Goal: Use online tool/utility: Utilize a website feature to perform a specific function

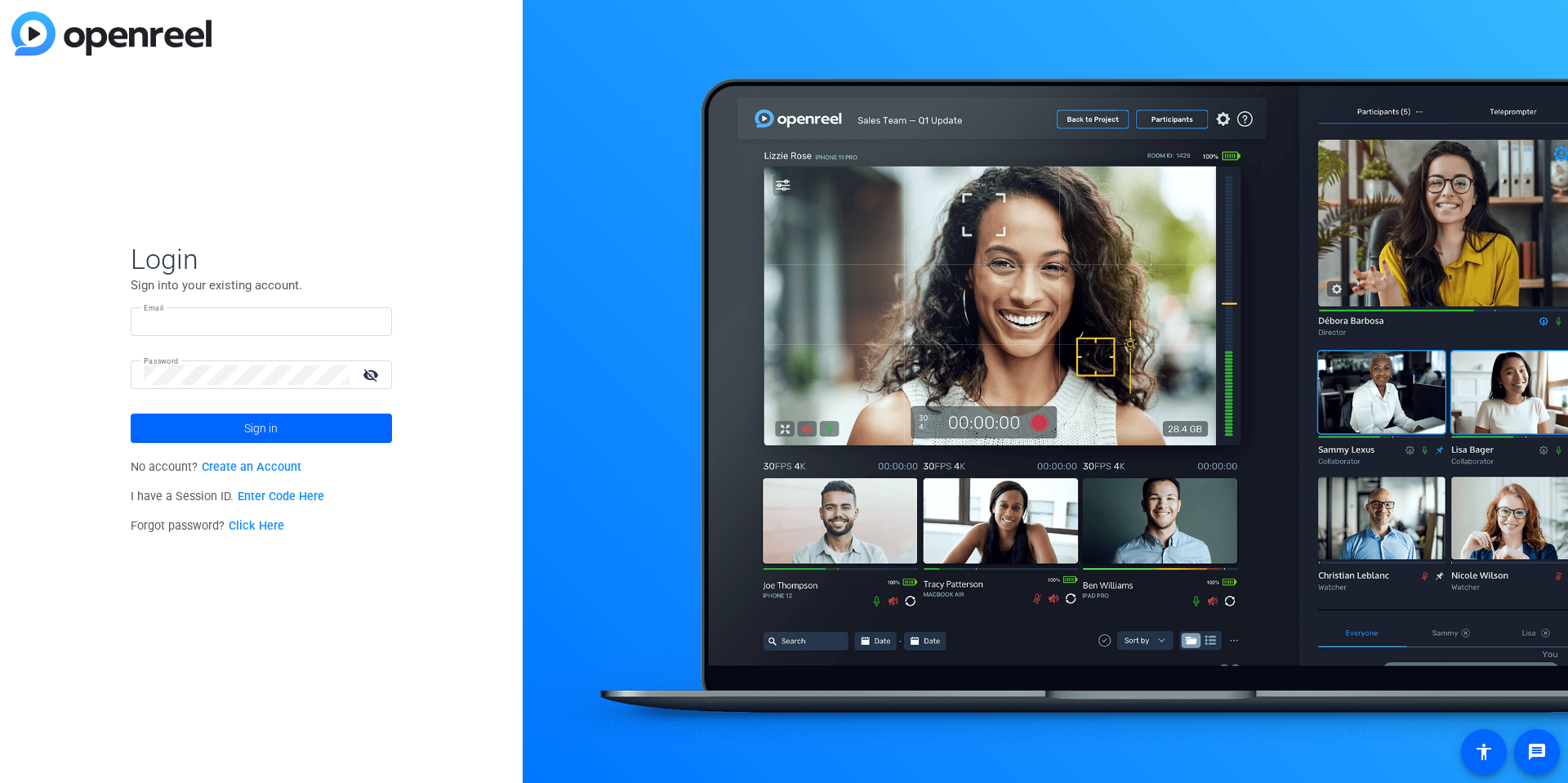
type input "[EMAIL_ADDRESS][DOMAIN_NAME]"
click at [265, 313] on input "[EMAIL_ADDRESS][DOMAIN_NAME]" at bounding box center [261, 321] width 235 height 19
click at [216, 327] on input "[EMAIL_ADDRESS][DOMAIN_NAME]" at bounding box center [261, 321] width 235 height 19
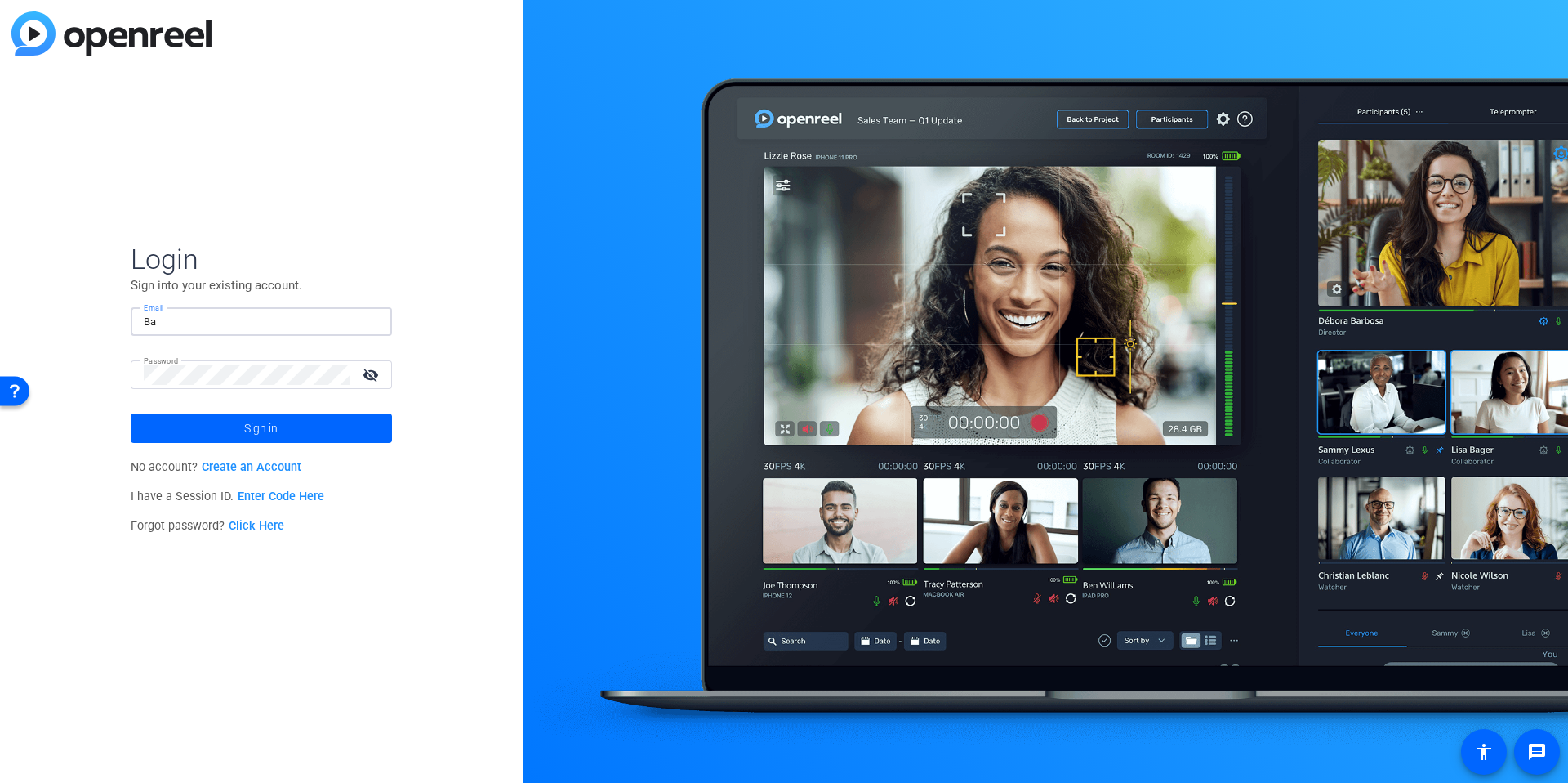
type input "B"
click at [364, 318] on img at bounding box center [365, 321] width 12 height 19
click at [466, 293] on div "Login Sign into your existing account. Email dheiberger Password visibility_off…" at bounding box center [261, 392] width 523 height 783
click at [280, 323] on input "dheiberger" at bounding box center [261, 321] width 235 height 19
click at [360, 320] on img at bounding box center [365, 321] width 12 height 19
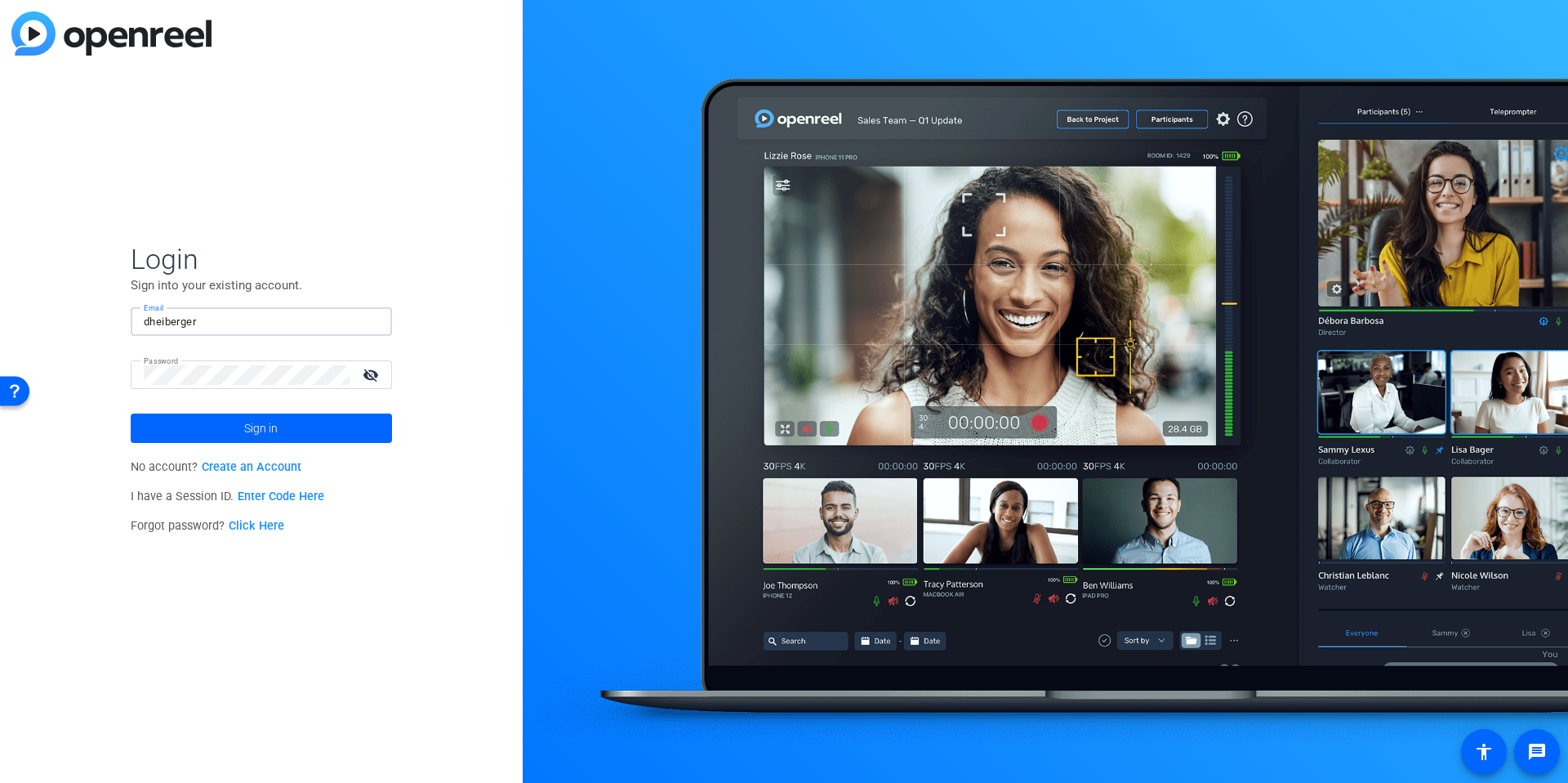
type input "[EMAIL_ADDRESS][DOMAIN_NAME]"
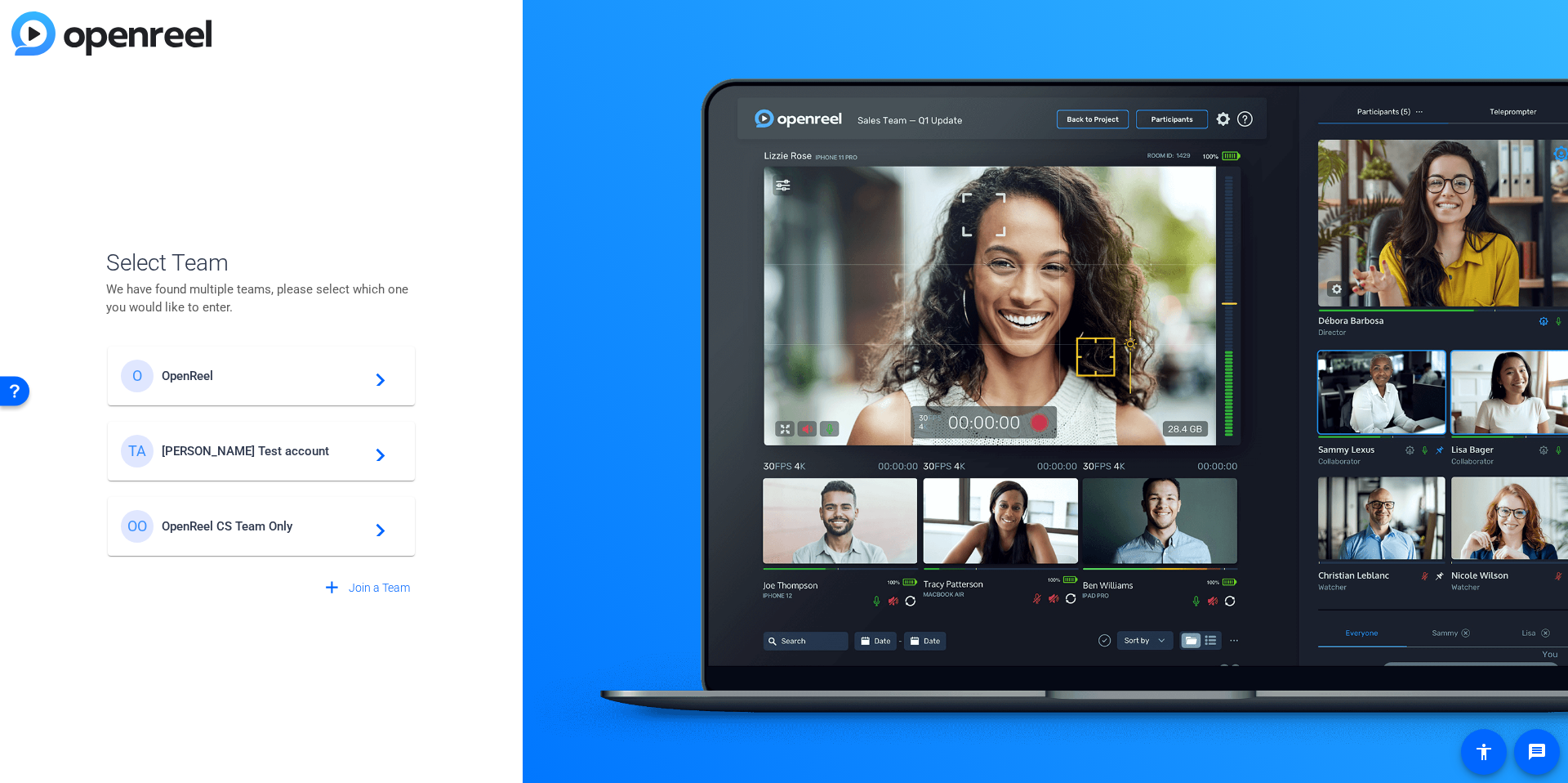
click at [255, 391] on div "O OpenReel navigate_next" at bounding box center [261, 376] width 281 height 33
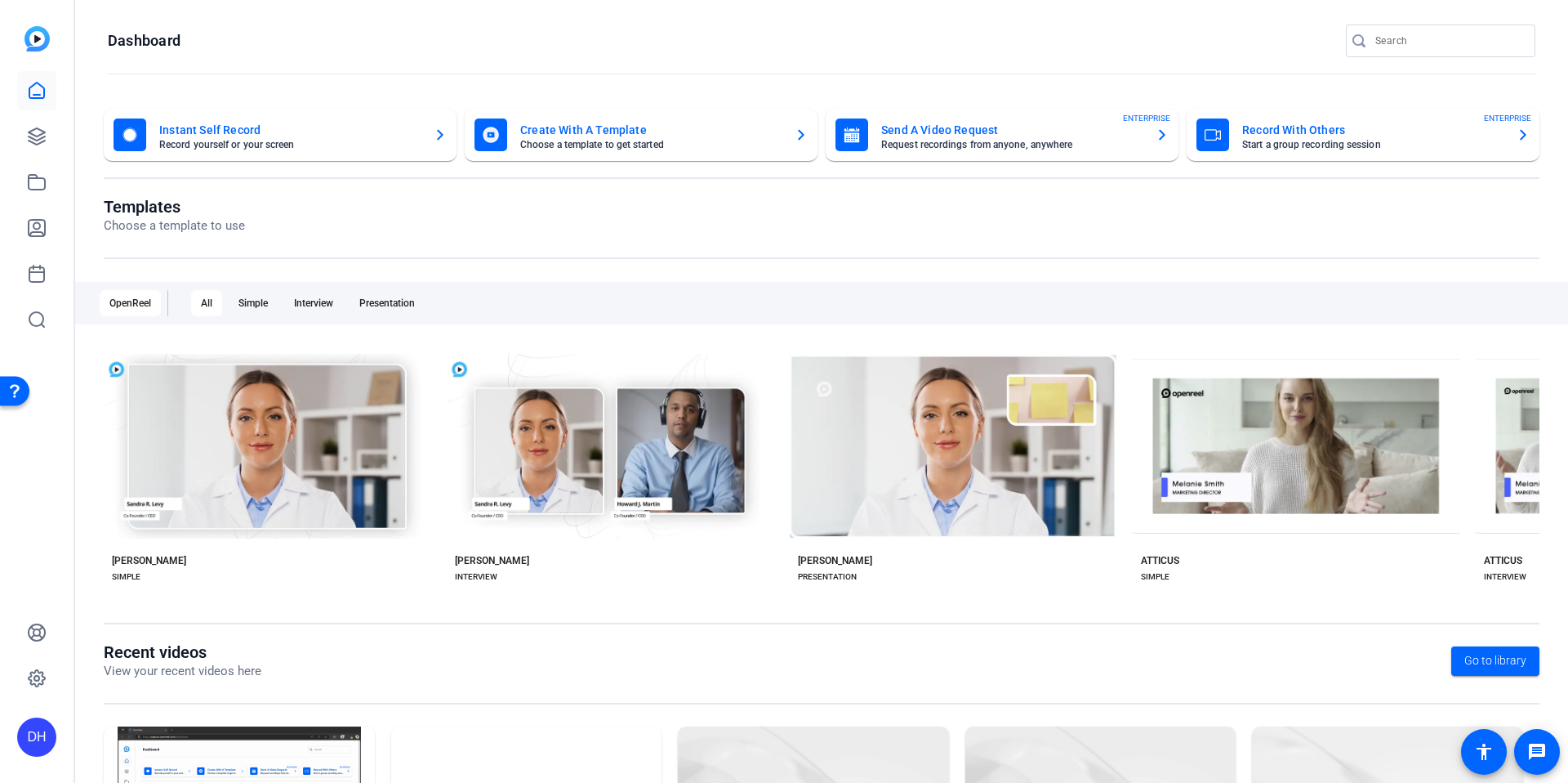
click at [48, 445] on div "DH" at bounding box center [37, 392] width 73 height 783
click at [27, 156] on link at bounding box center [37, 136] width 39 height 39
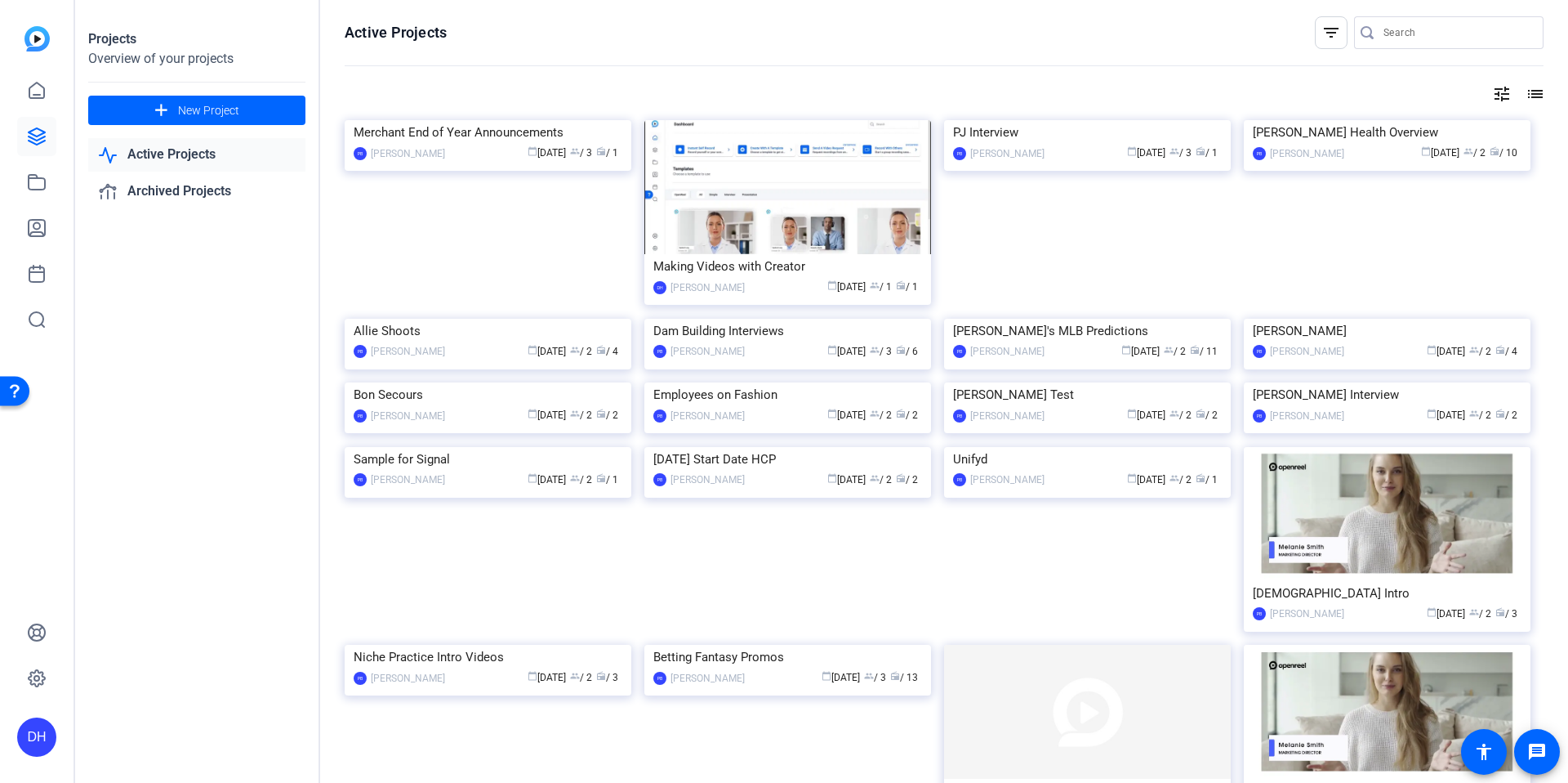
click at [126, 416] on div "Projects Overview of your projects add New Project Active Projects Archived Pro…" at bounding box center [197, 392] width 245 height 783
click at [230, 377] on div "Projects Overview of your projects add New Project Active Projects Archived Pro…" at bounding box center [197, 392] width 245 height 783
click at [833, 276] on div "Making Videos with Creator" at bounding box center [788, 266] width 269 height 25
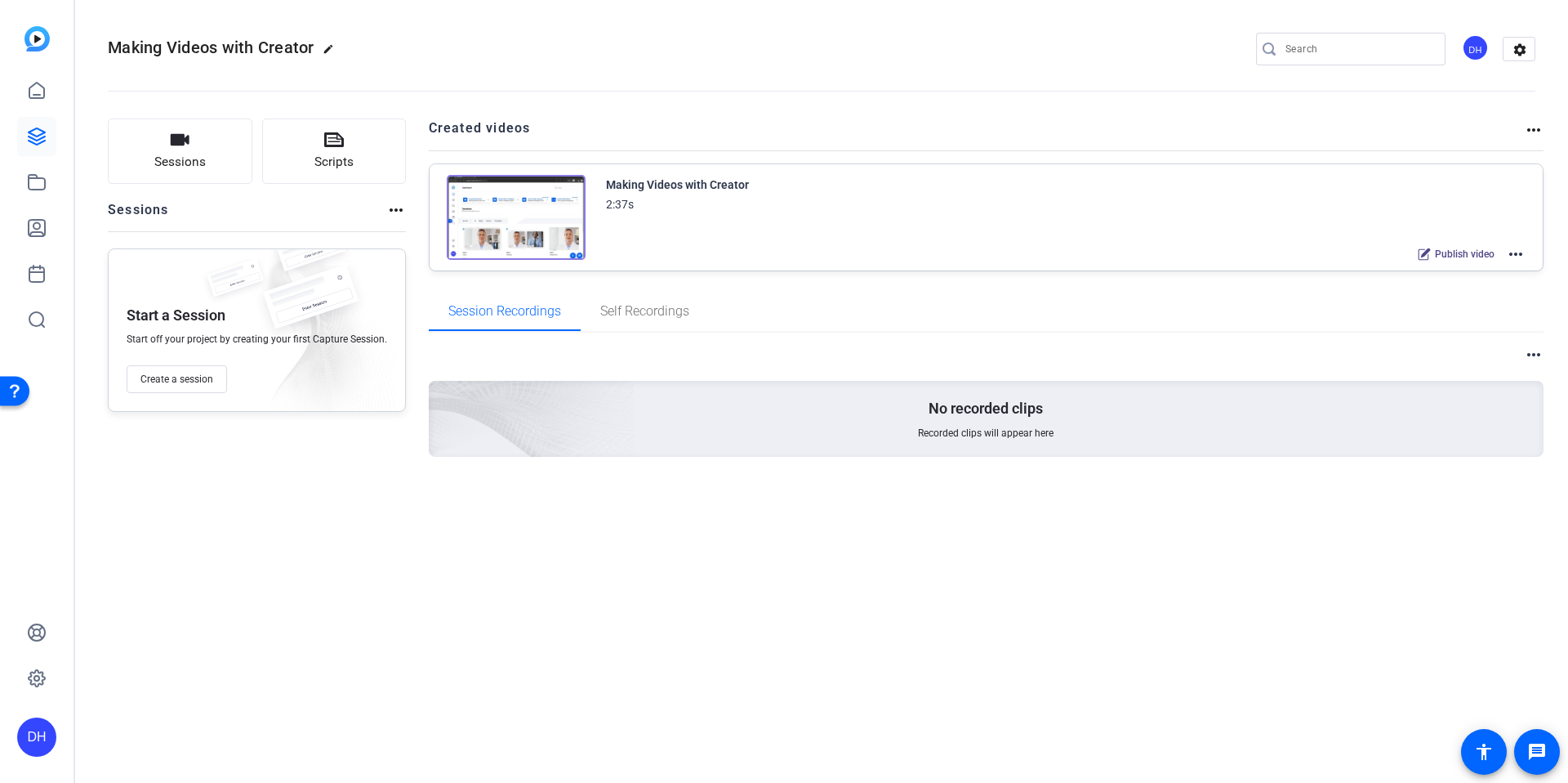
click at [416, 249] on div "Sessions Scripts Sessions more_horiz Start a Session Start off your project by …" at bounding box center [821, 314] width 1493 height 432
click at [53, 137] on link at bounding box center [37, 136] width 39 height 39
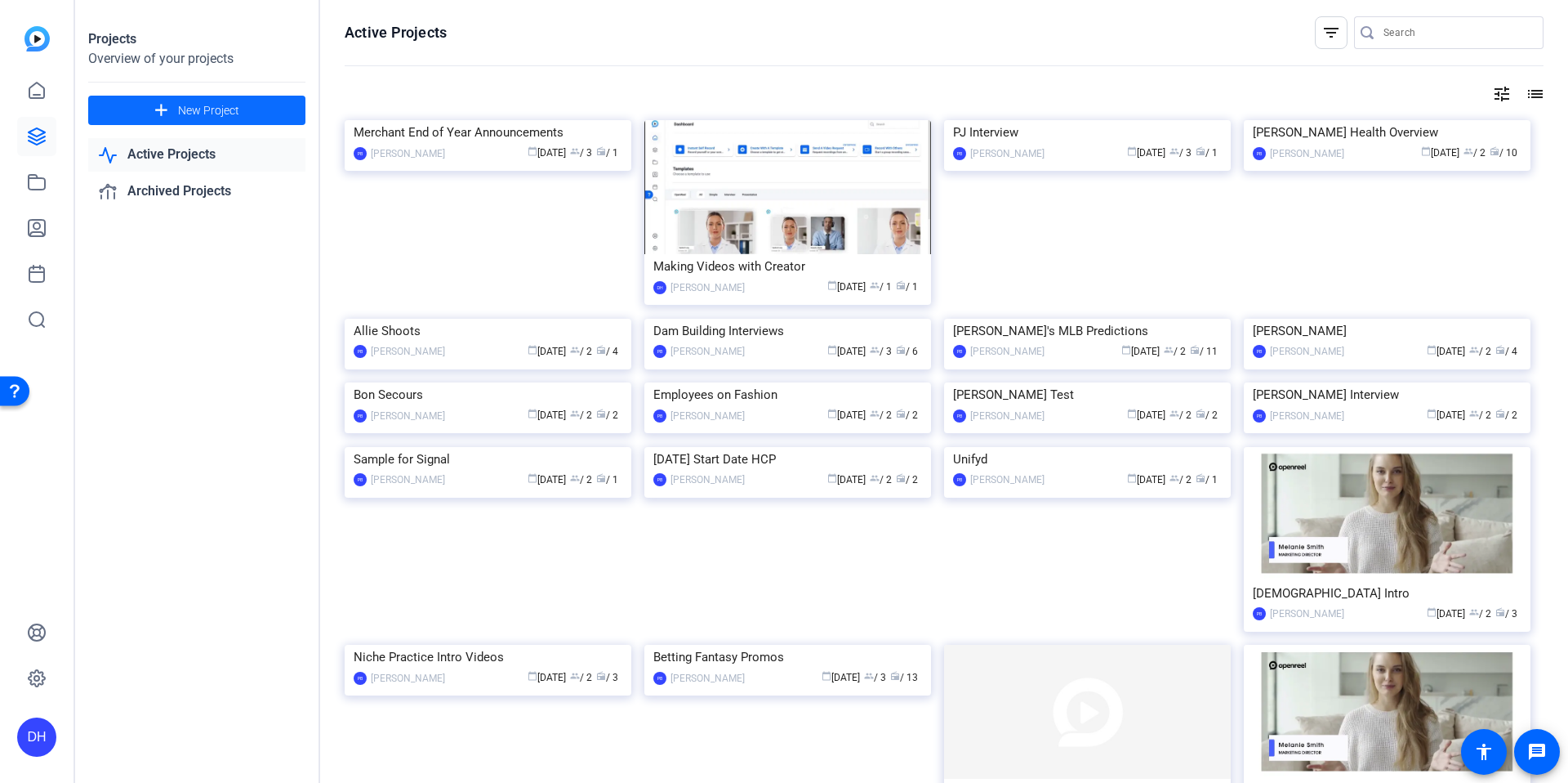
click at [219, 104] on span "New Project" at bounding box center [208, 111] width 61 height 17
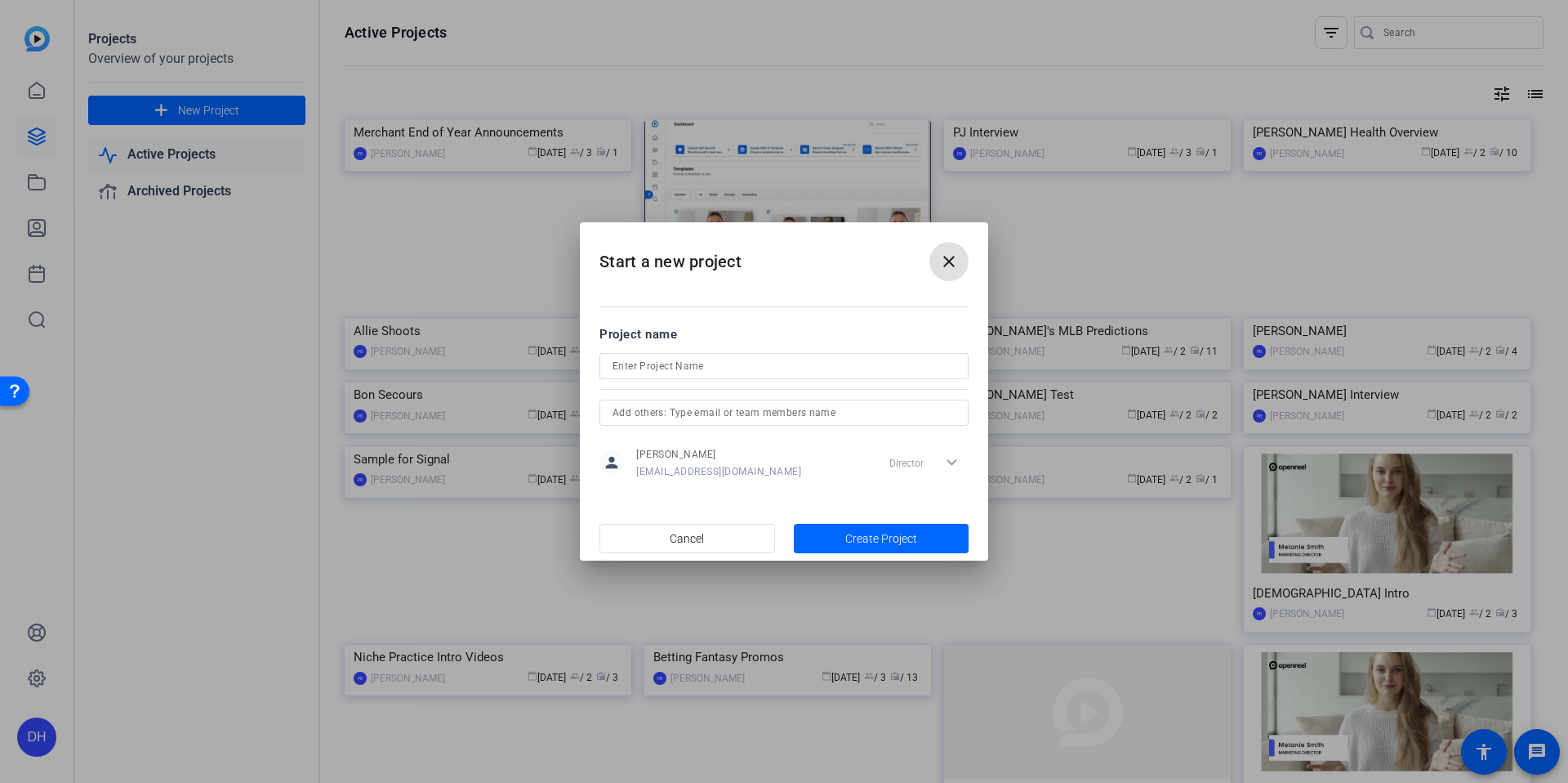
drag, startPoint x: 956, startPoint y: 267, endPoint x: 933, endPoint y: 267, distance: 23.0
click at [956, 267] on mat-icon "close" at bounding box center [948, 261] width 19 height 19
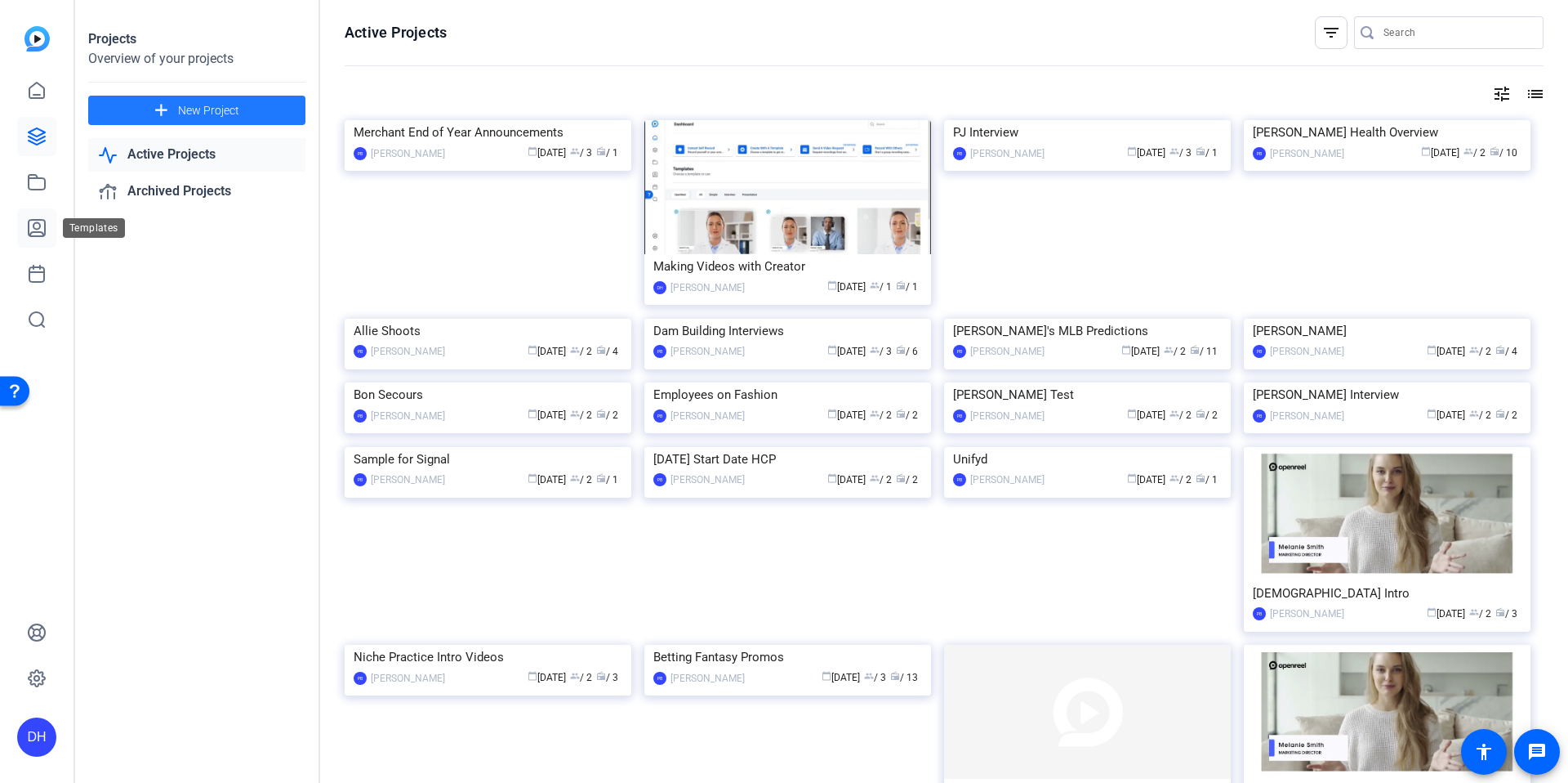
click at [52, 223] on link at bounding box center [37, 228] width 39 height 39
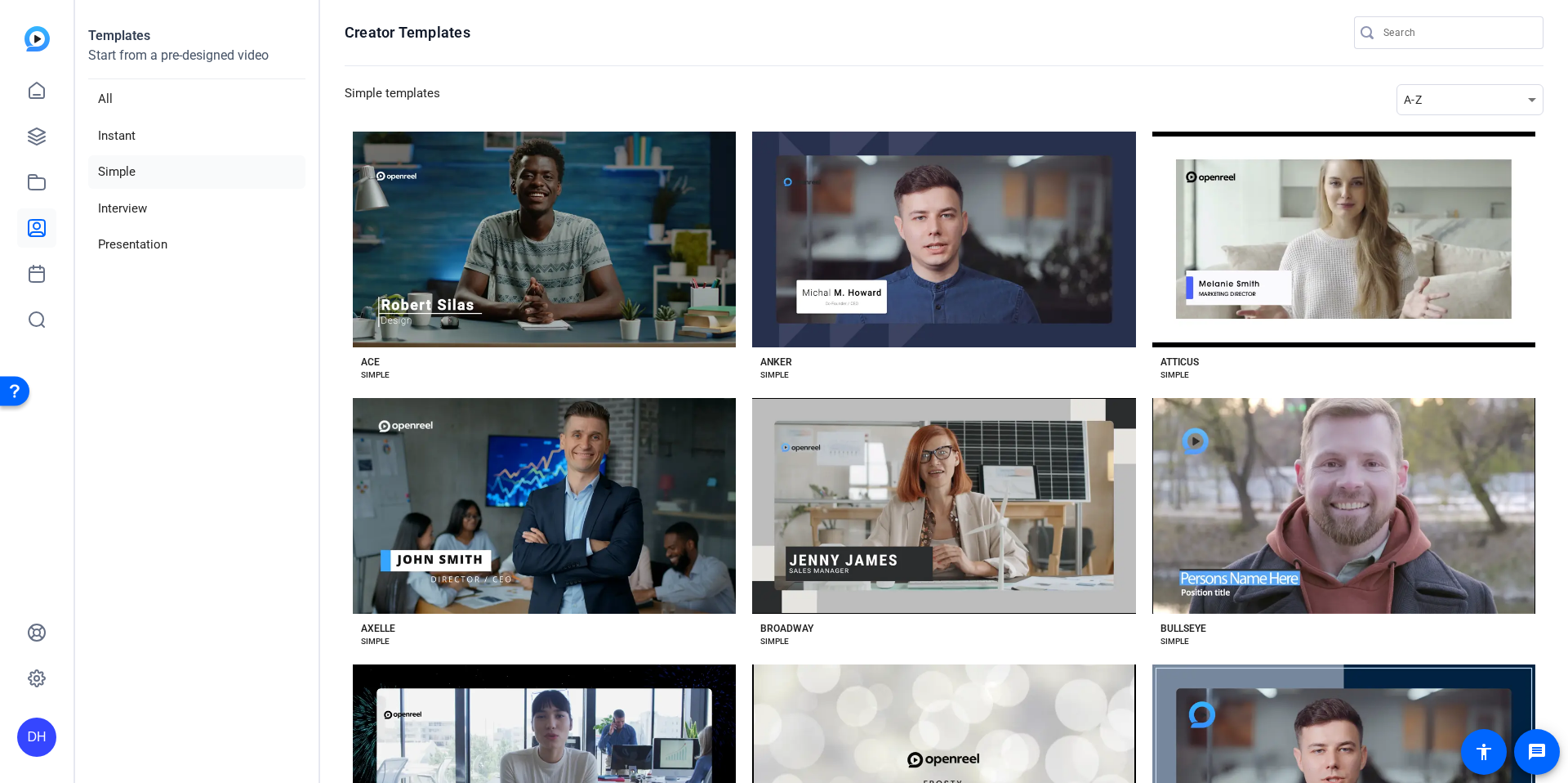
click at [249, 487] on aside "Templates Start from a pre-designed video All Instant Simple Interview Presenta…" at bounding box center [197, 392] width 245 height 783
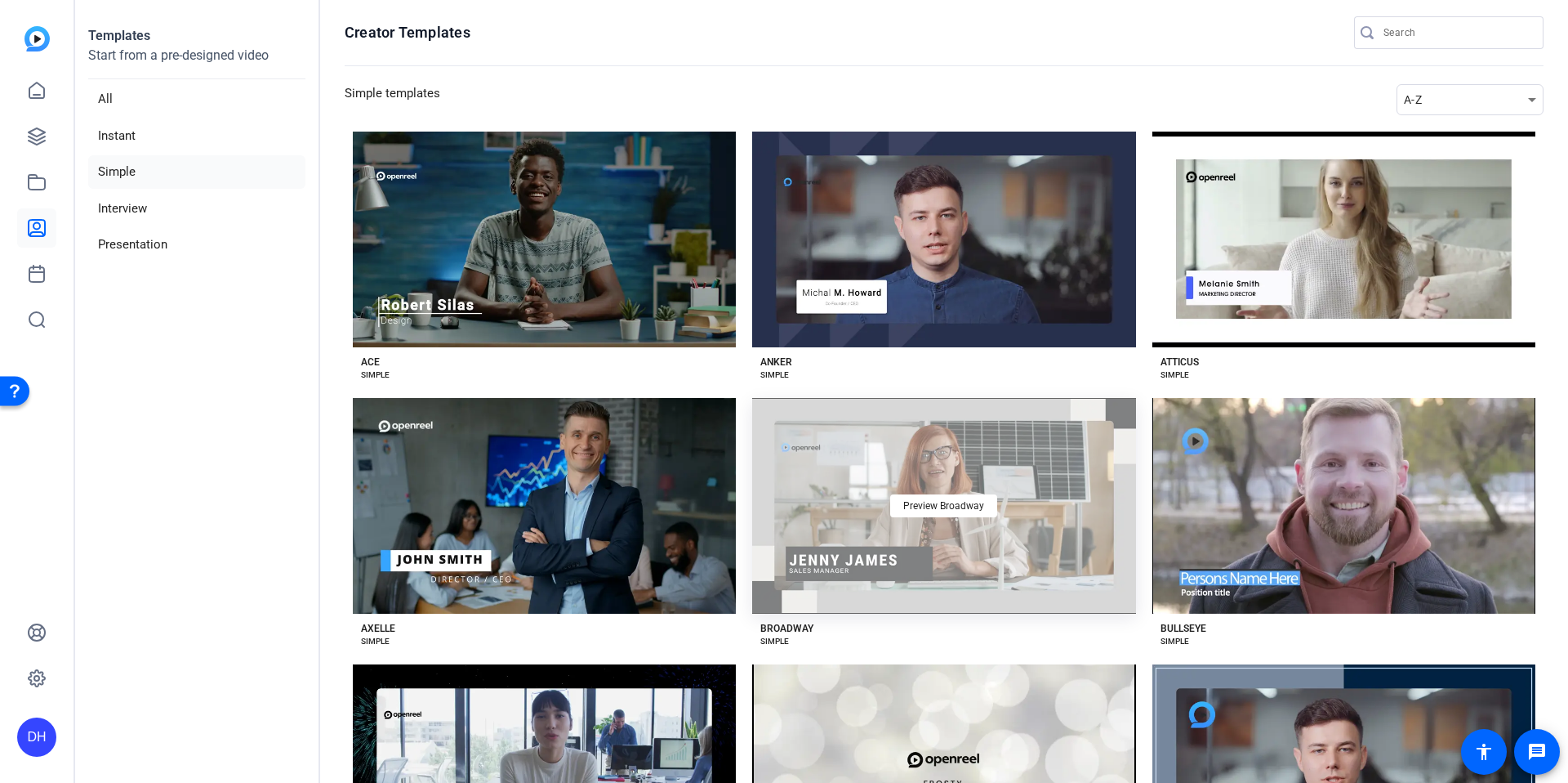
click at [917, 579] on div "Preview Broadway" at bounding box center [944, 506] width 383 height 216
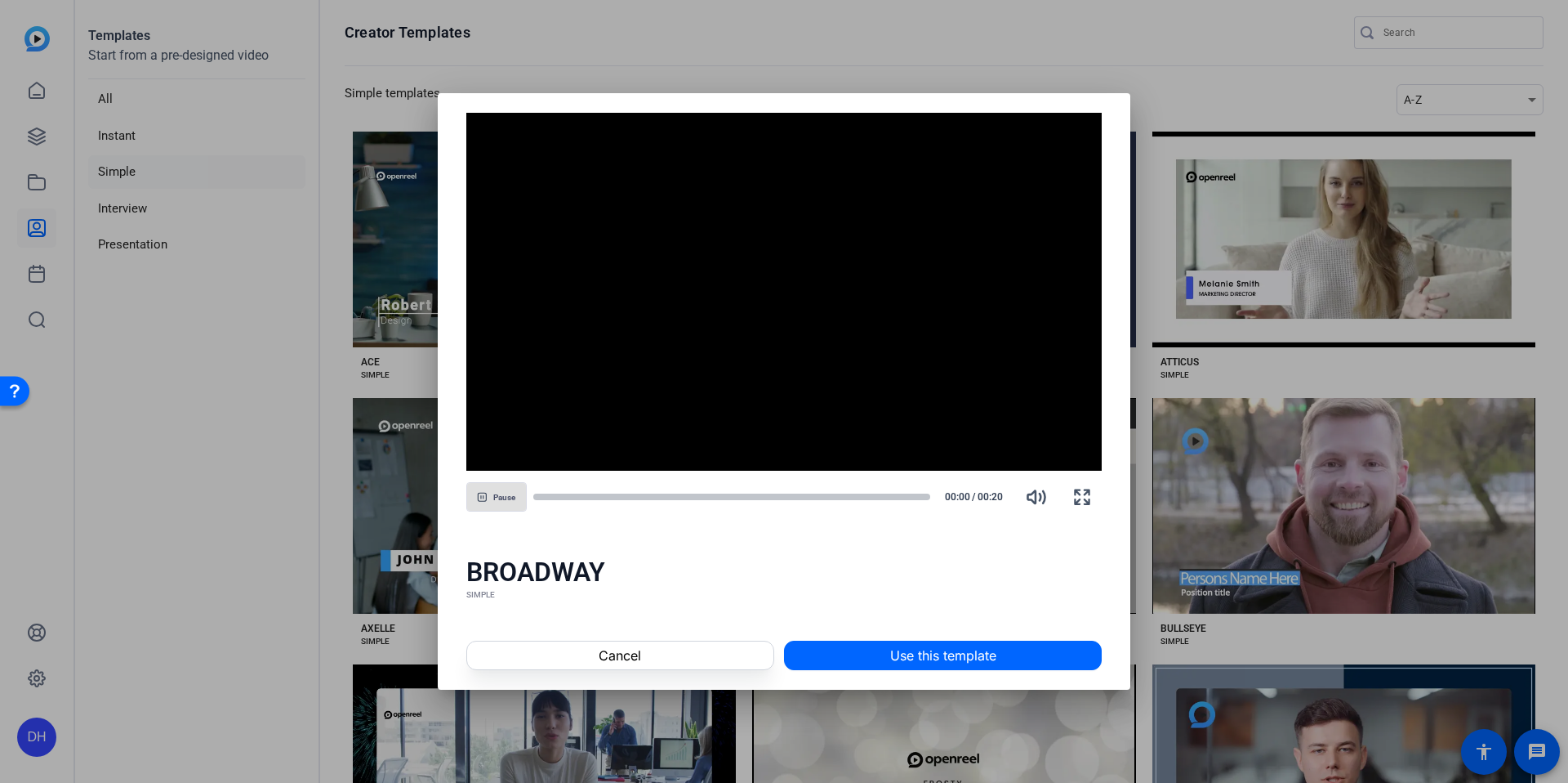
click at [1028, 658] on span at bounding box center [943, 655] width 316 height 39
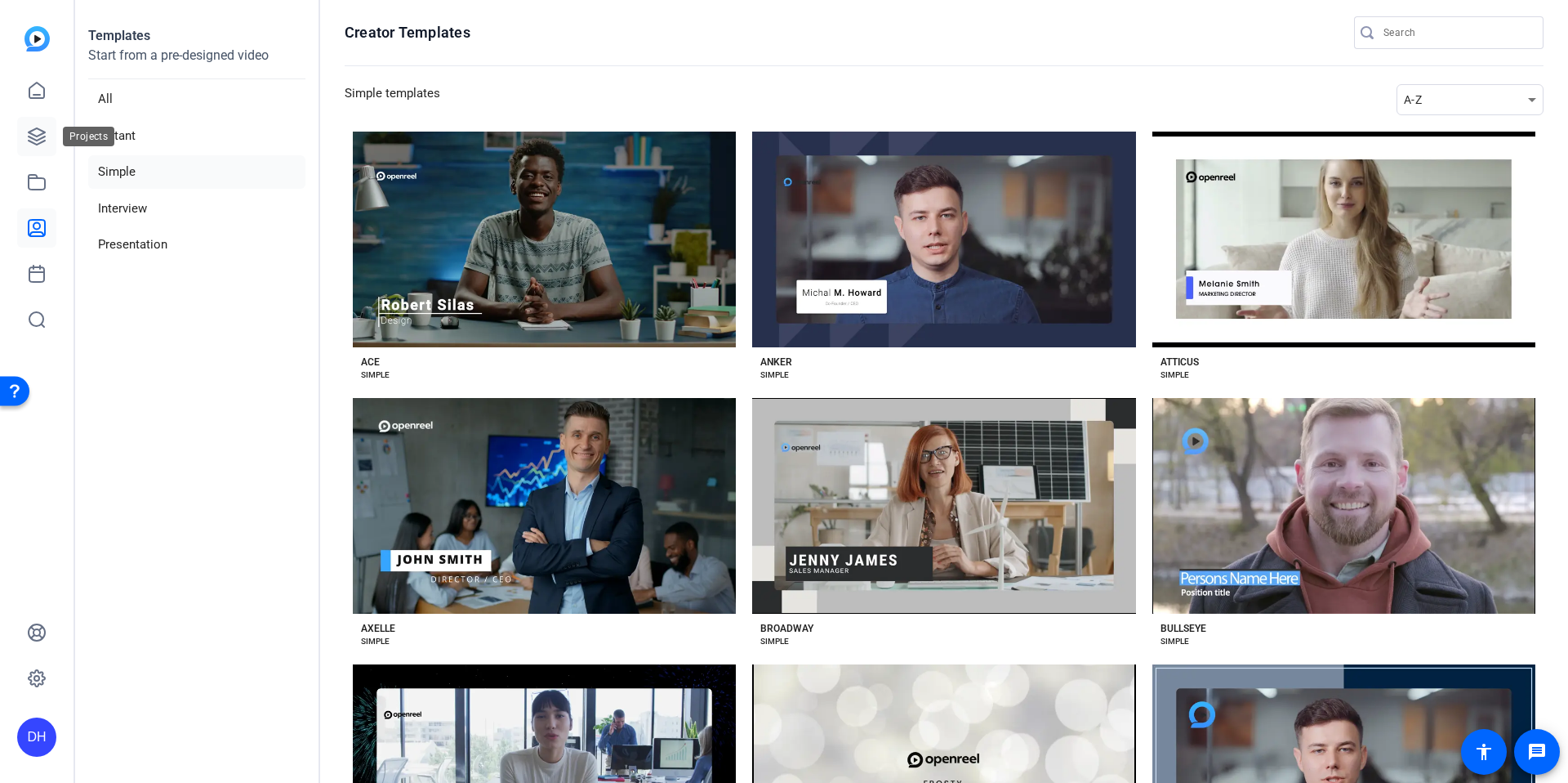
click at [38, 145] on icon at bounding box center [36, 135] width 19 height 19
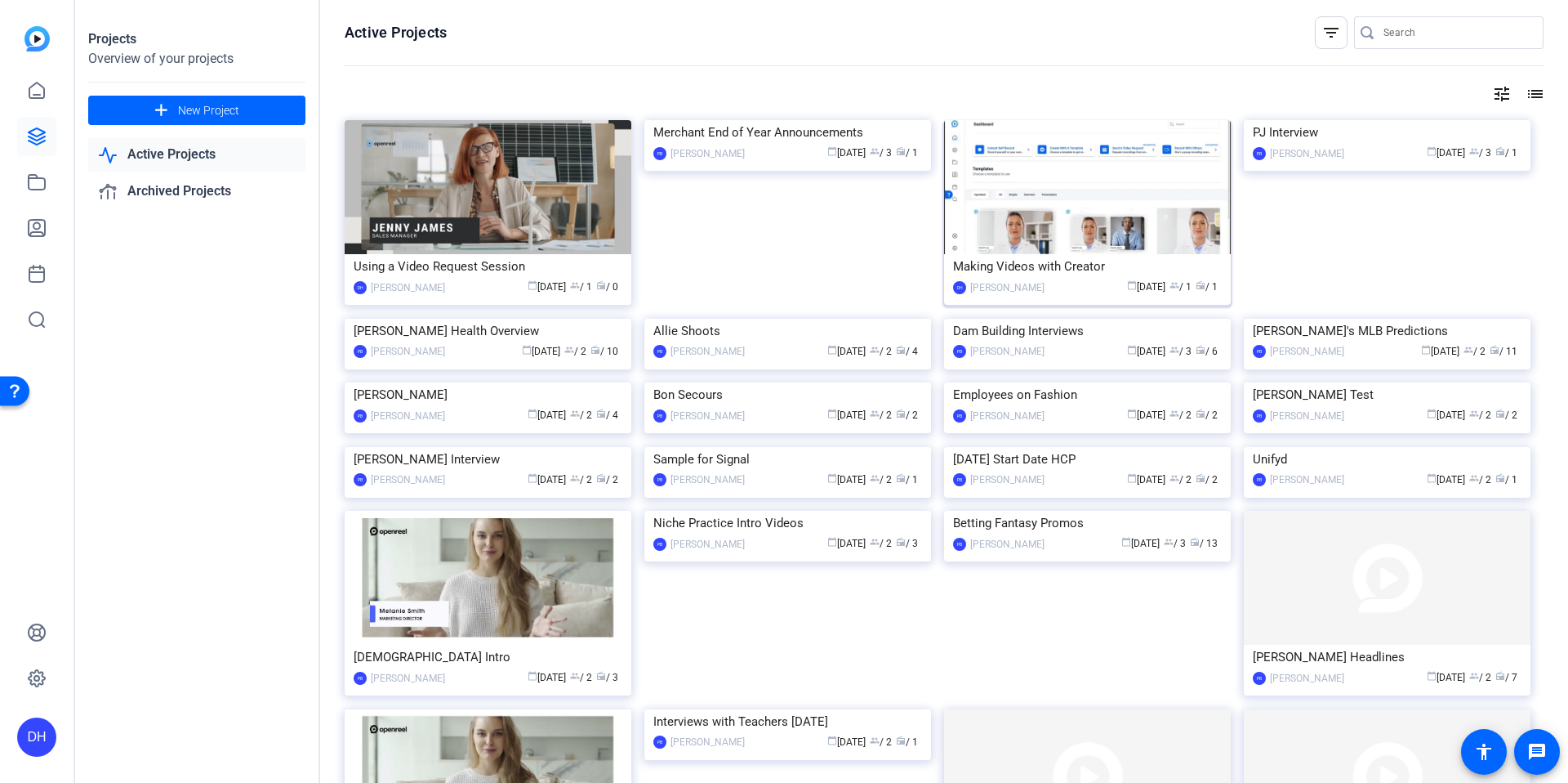
click at [1029, 264] on div "Making Videos with Creator" at bounding box center [1087, 266] width 269 height 25
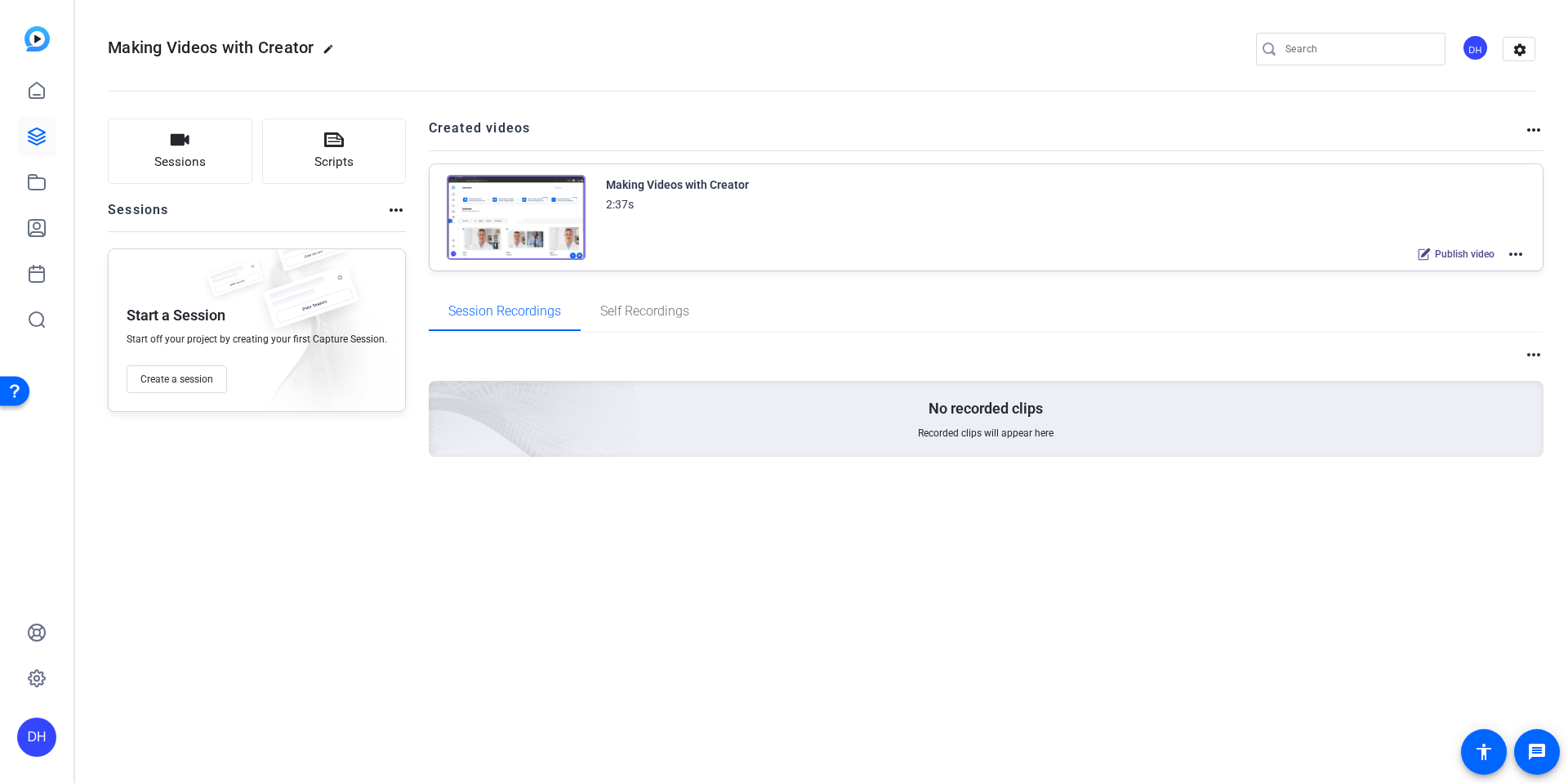
click at [413, 281] on div "Sessions Scripts Sessions more_horiz Start a Session Start off your project by …" at bounding box center [821, 314] width 1493 height 432
click at [1520, 254] on mat-icon "more_horiz" at bounding box center [1515, 253] width 19 height 19
click at [1461, 267] on span "Edit in Creator" at bounding box center [1456, 274] width 113 height 19
